Goal: Task Accomplishment & Management: Complete application form

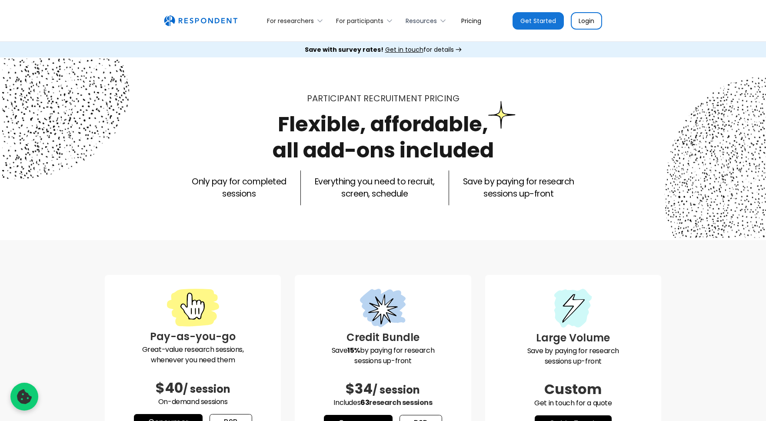
click at [432, 21] on div "Resources" at bounding box center [421, 21] width 31 height 9
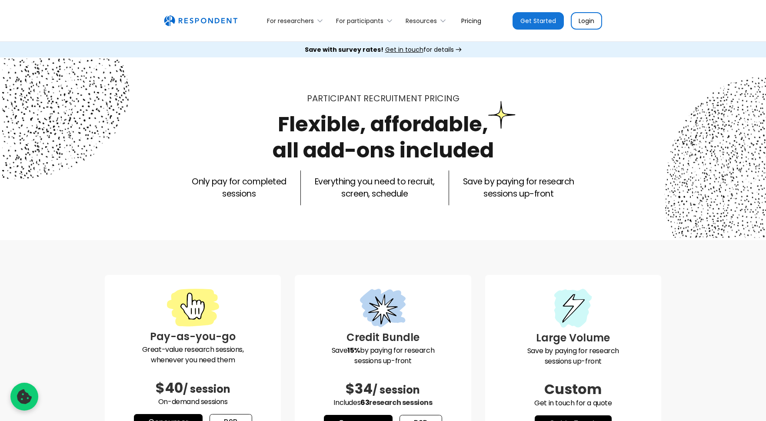
click at [400, 50] on span "Get in touch" at bounding box center [404, 49] width 38 height 9
click at [377, 21] on div "For participants" at bounding box center [359, 21] width 47 height 9
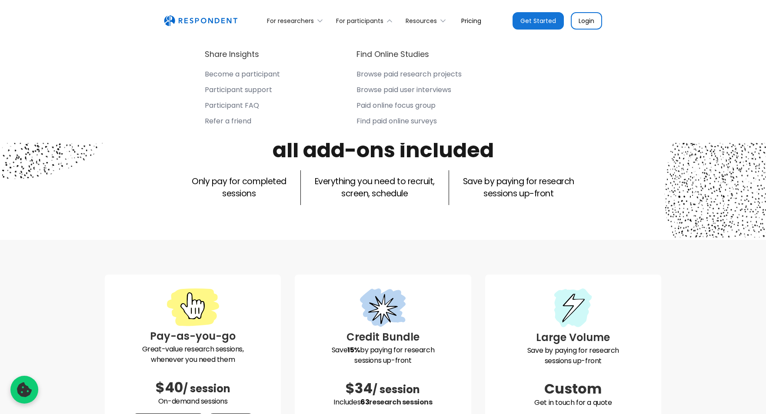
click at [380, 121] on div "Find paid online surveys" at bounding box center [397, 121] width 80 height 9
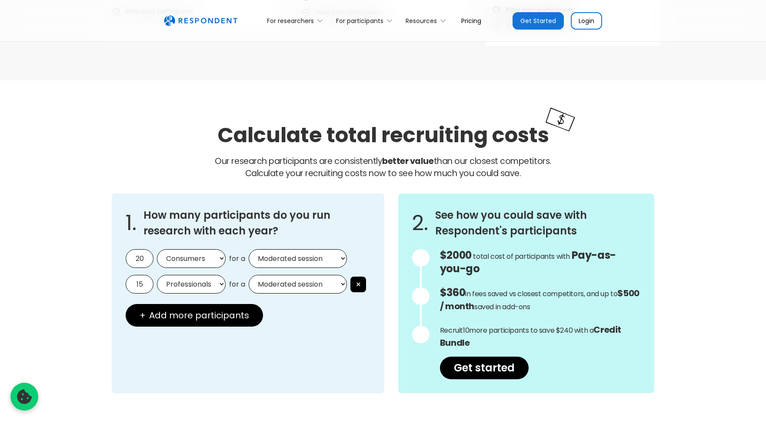
scroll to position [657, 0]
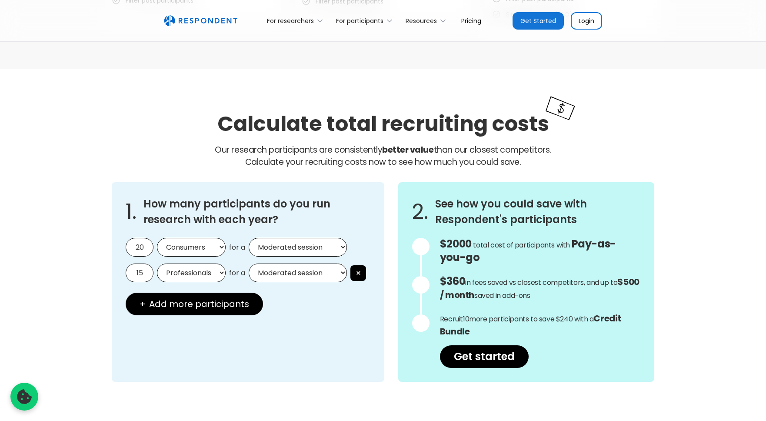
click at [291, 244] on select "Moderated session Unmoderated session" at bounding box center [298, 247] width 98 height 19
click at [357, 271] on button "×" at bounding box center [358, 273] width 16 height 16
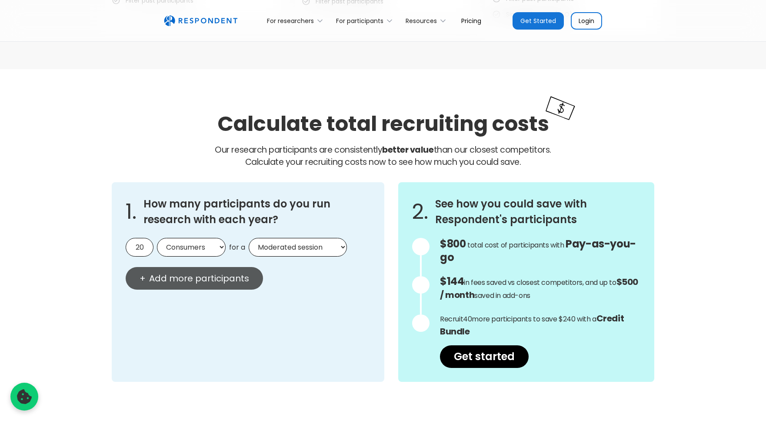
click at [237, 279] on span "Add more participants" at bounding box center [199, 278] width 100 height 9
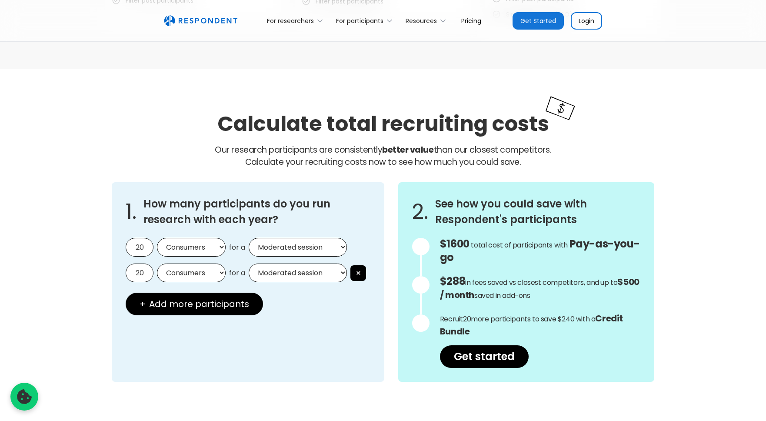
click at [288, 267] on select "Moderated session Unmoderated session" at bounding box center [298, 273] width 98 height 19
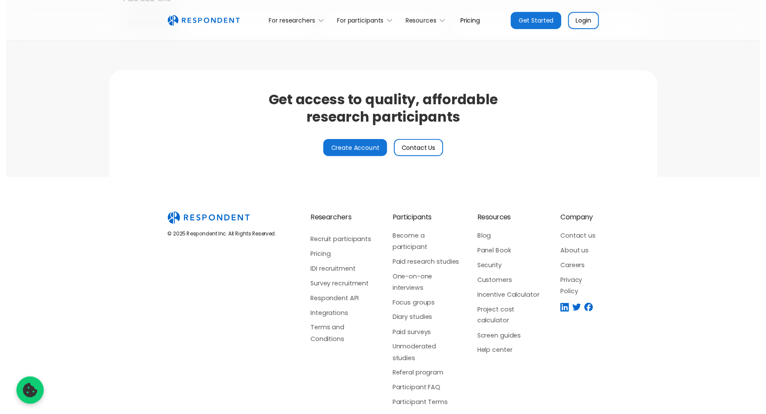
scroll to position [2055, 0]
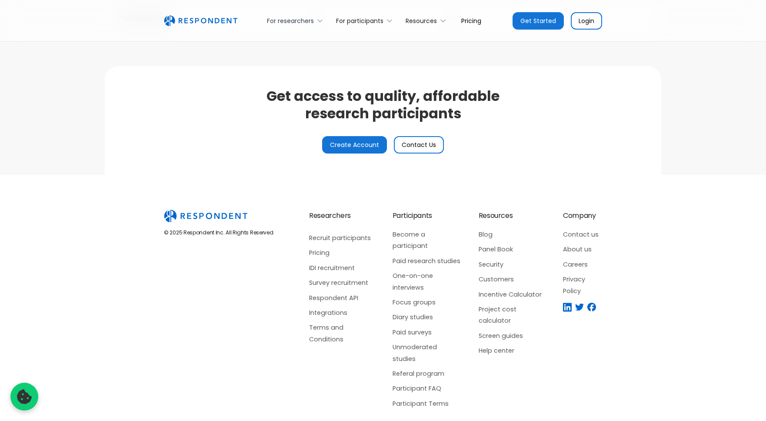
click at [311, 22] on div "For researchers" at bounding box center [290, 21] width 47 height 9
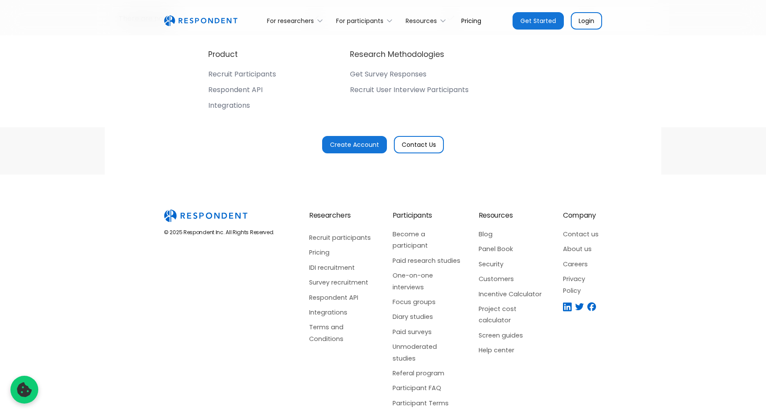
click at [252, 76] on div "Recruit Participants" at bounding box center [242, 74] width 68 height 9
